Goal: Information Seeking & Learning: Learn about a topic

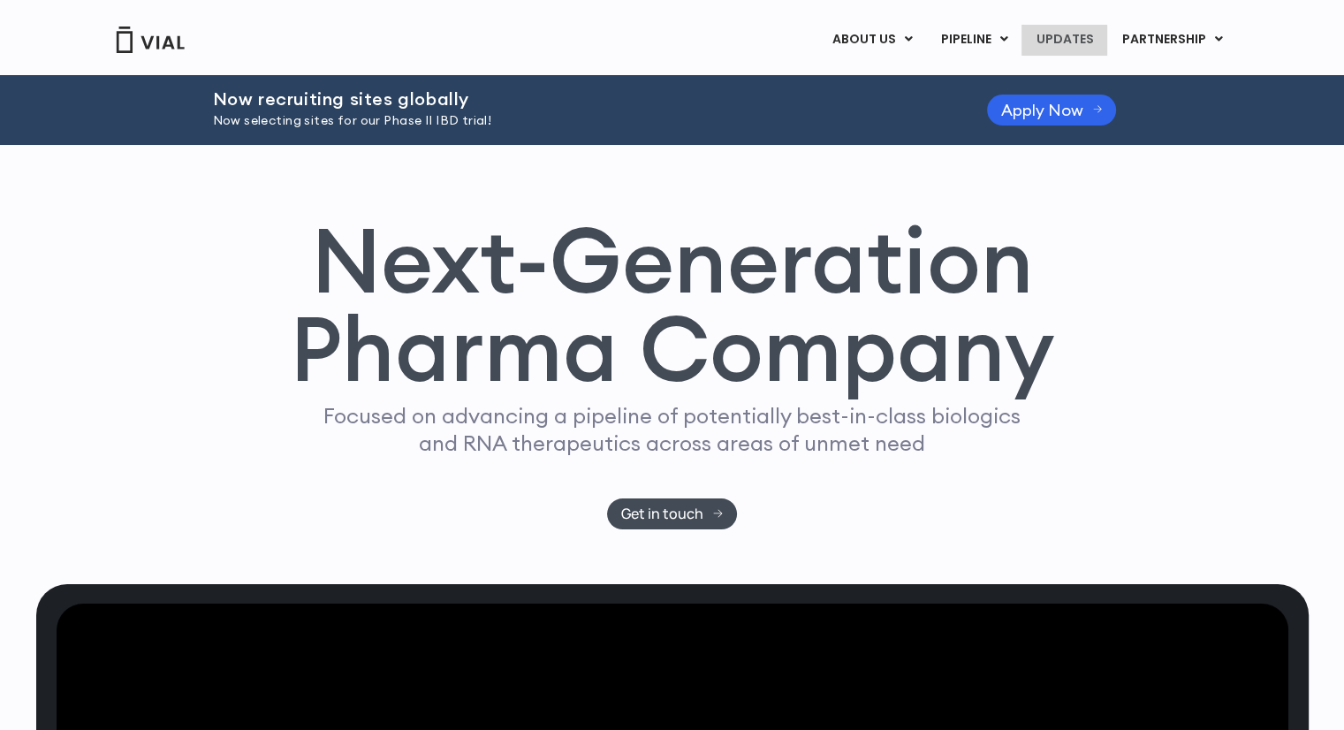
click at [1090, 46] on link "UPDATES" at bounding box center [1063, 40] width 85 height 30
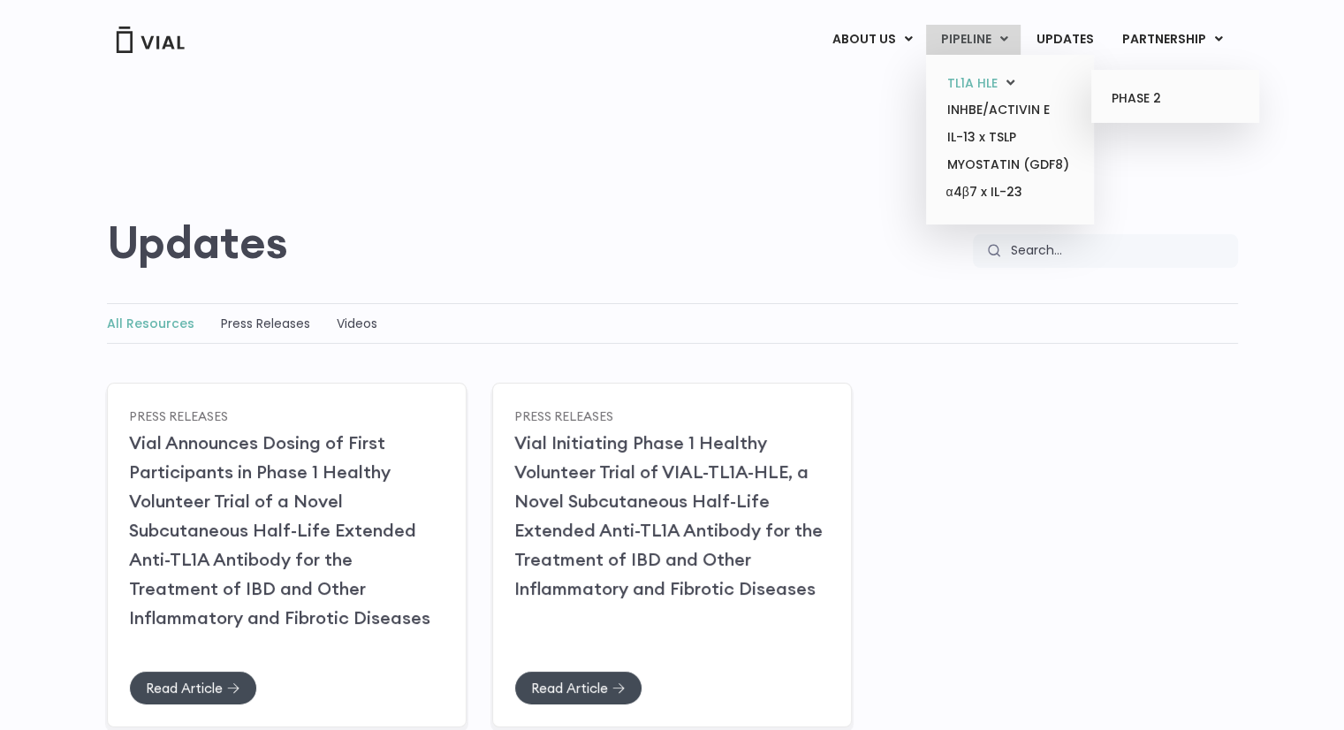
click at [969, 80] on link "TL1A HLE" at bounding box center [1009, 83] width 155 height 27
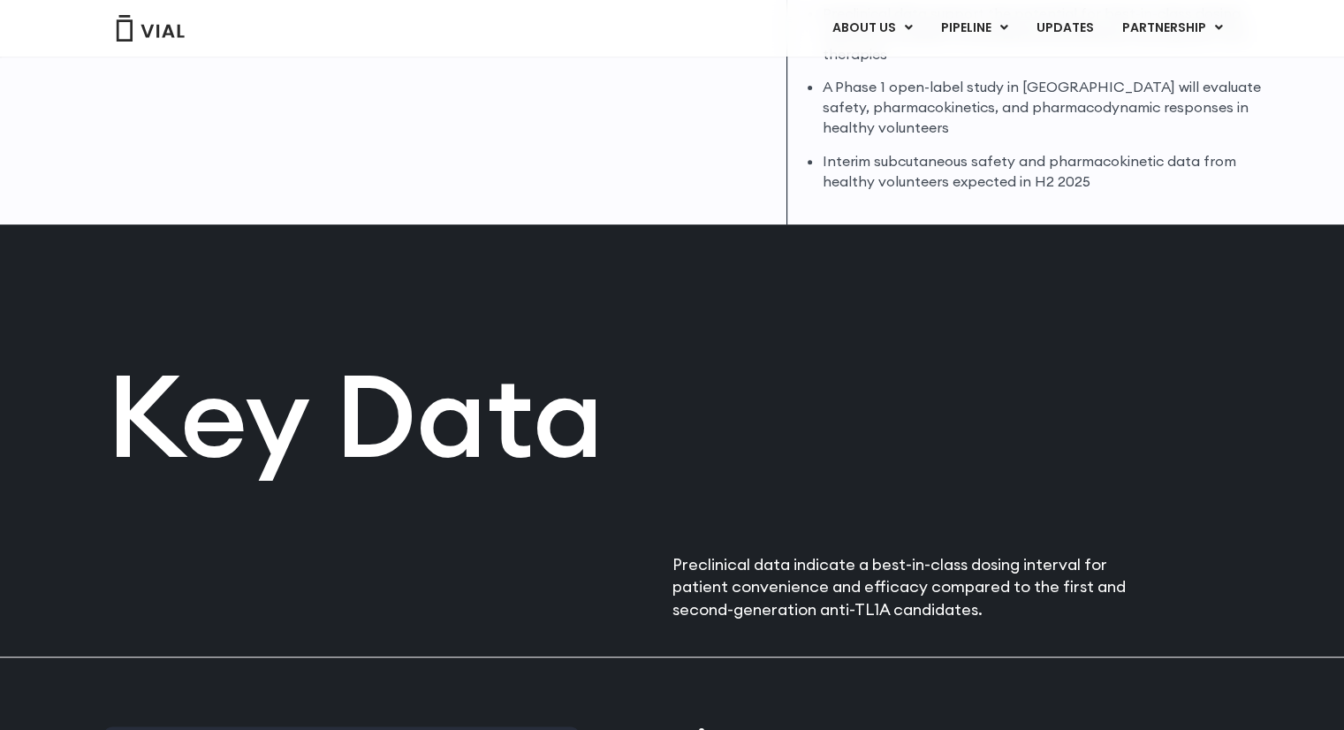
scroll to position [530, 0]
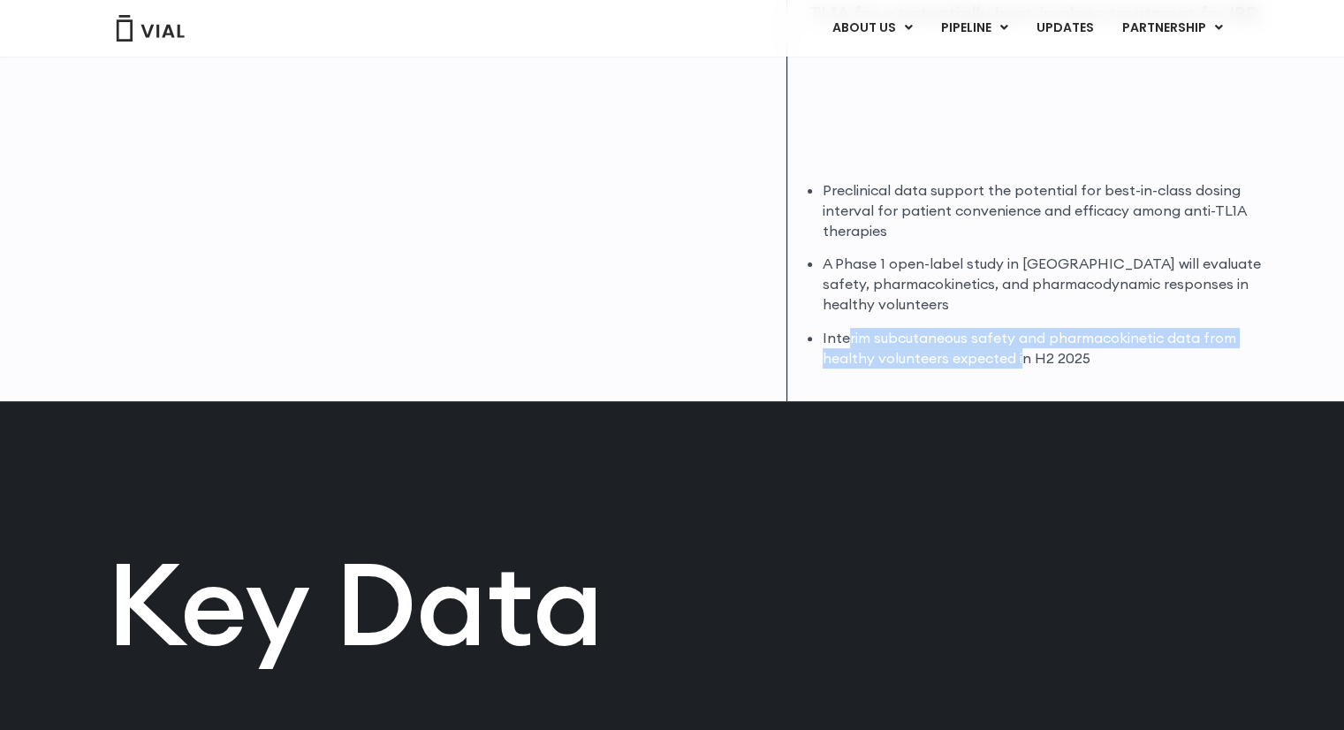
drag, startPoint x: 866, startPoint y: 344, endPoint x: 1019, endPoint y: 369, distance: 155.7
click at [1019, 368] on div "VIAL-TL1A-HLE, a novel, subcutaneous mAb with proprietary half-life extension t…" at bounding box center [1047, 161] width 520 height 479
click at [1020, 370] on div "VIAL-TL1A-HLE, a novel, subcutaneous mAb with proprietary half-life extension t…" at bounding box center [1047, 161] width 520 height 479
